Goal: Transaction & Acquisition: Purchase product/service

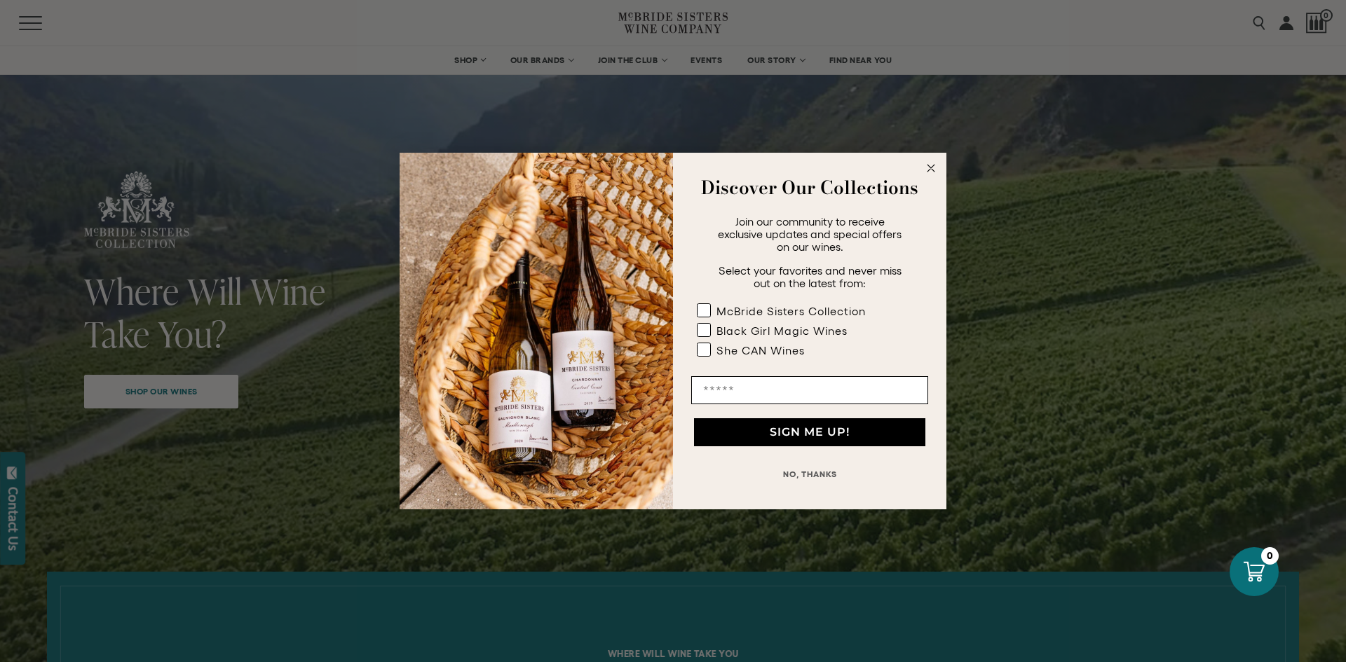
click at [934, 168] on circle "Close dialog" at bounding box center [931, 169] width 16 height 16
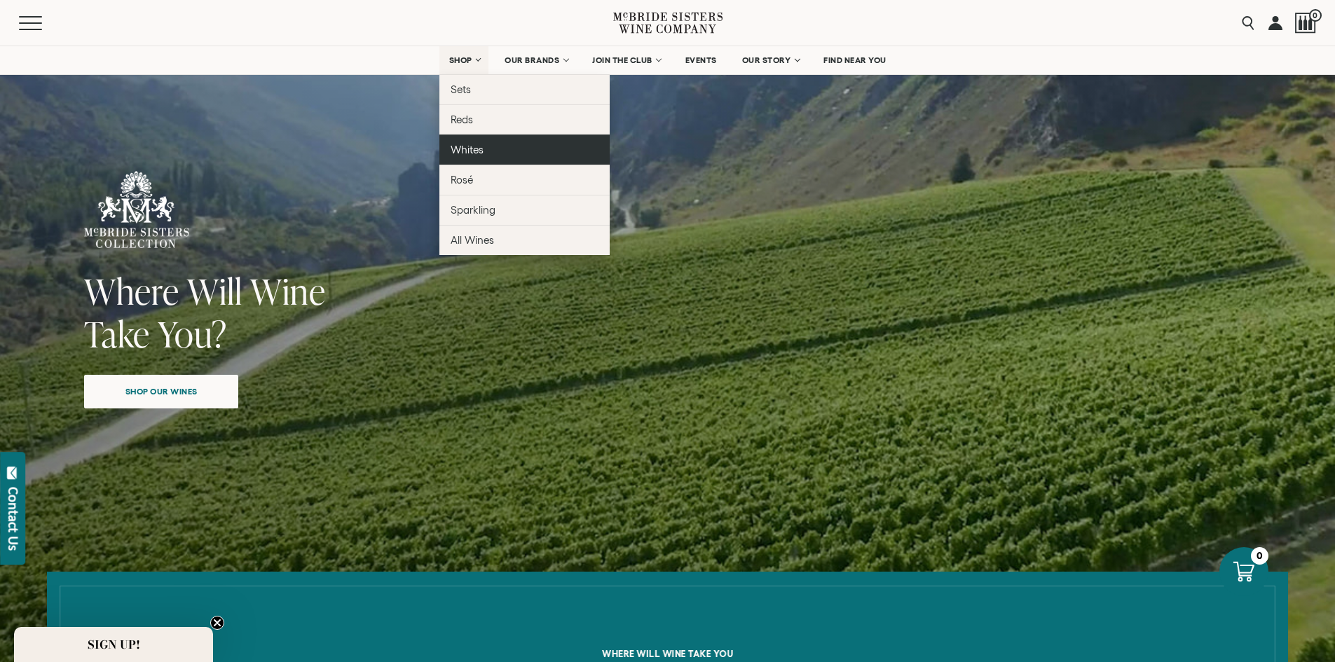
click at [469, 151] on span "Whites" at bounding box center [467, 150] width 33 height 12
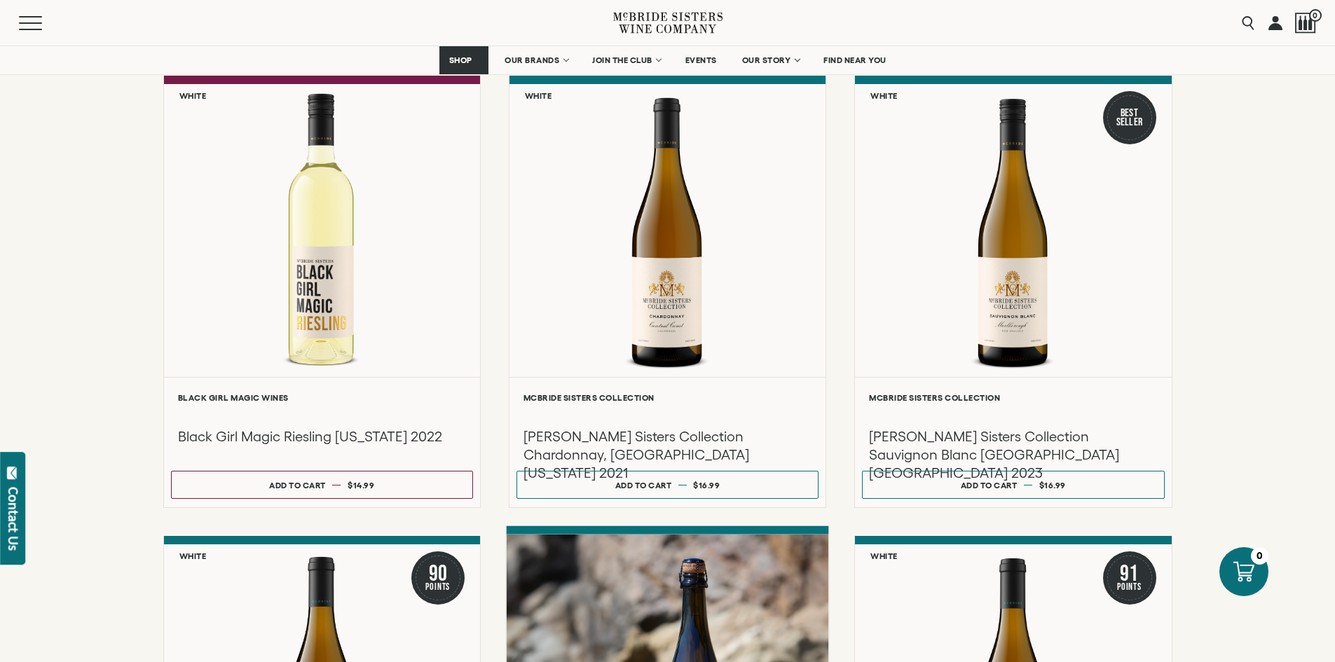
scroll to position [421, 0]
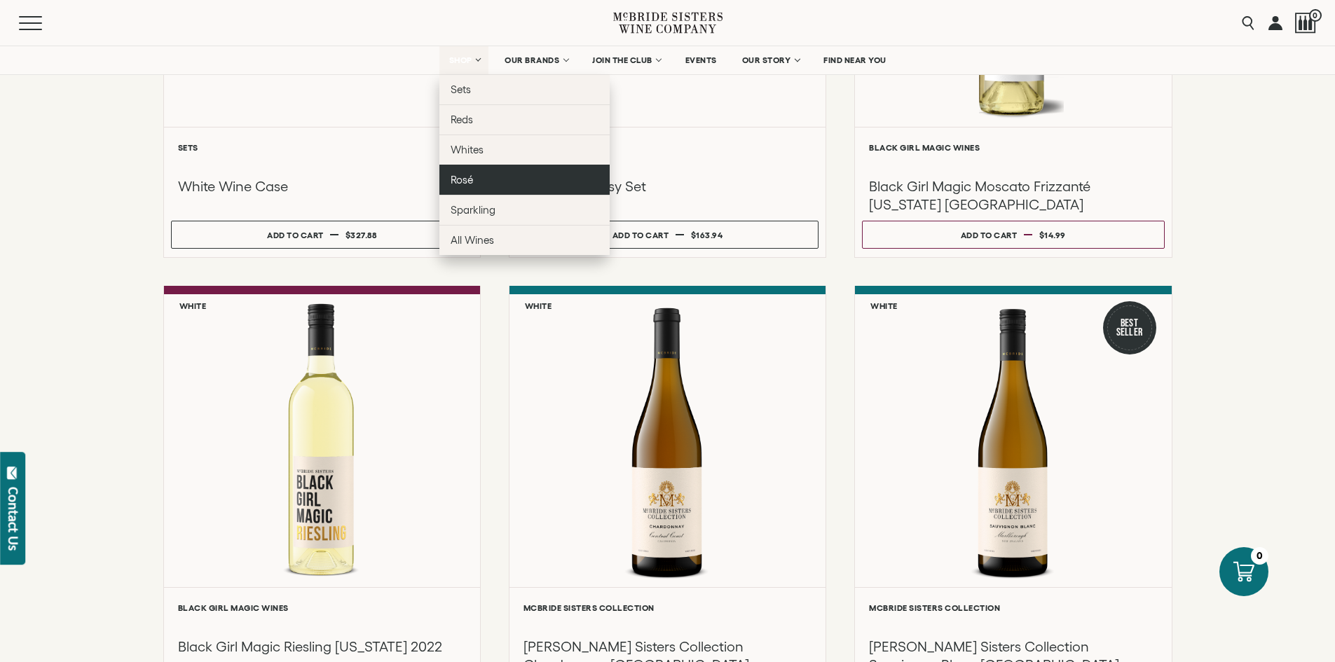
click at [471, 182] on span "Rosé" at bounding box center [462, 180] width 22 height 12
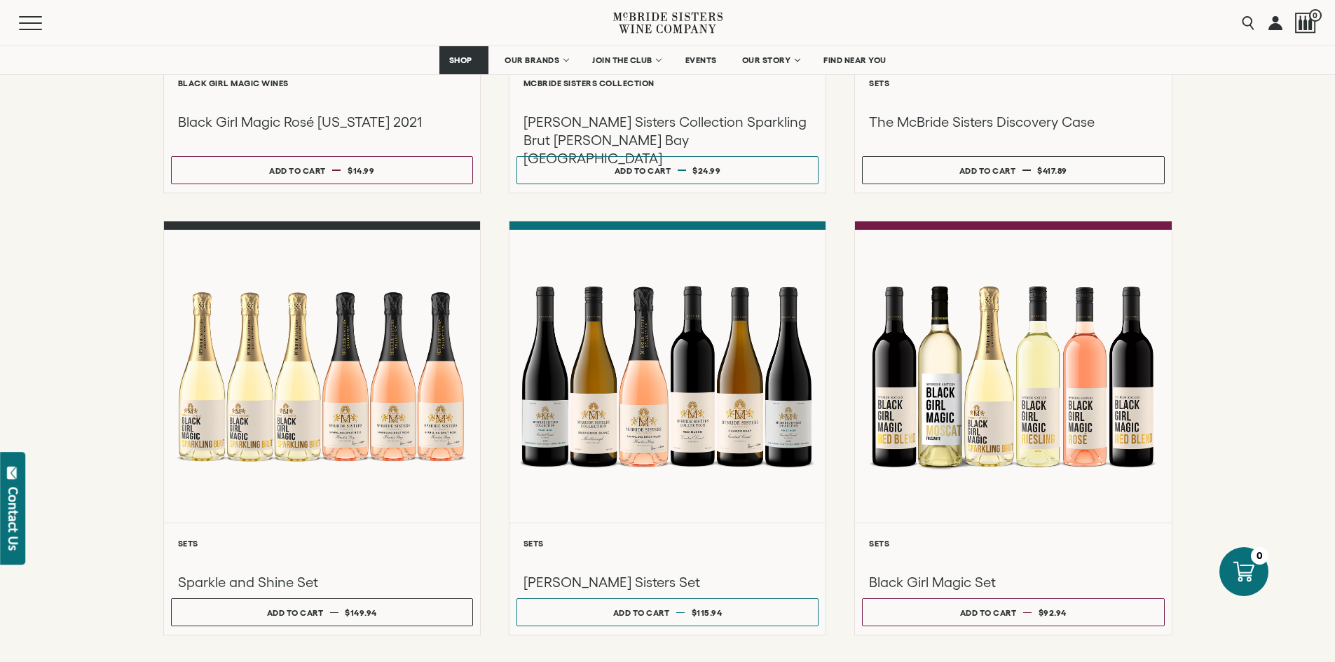
scroll to position [491, 0]
